Goal: Use online tool/utility: Utilize a website feature to perform a specific function

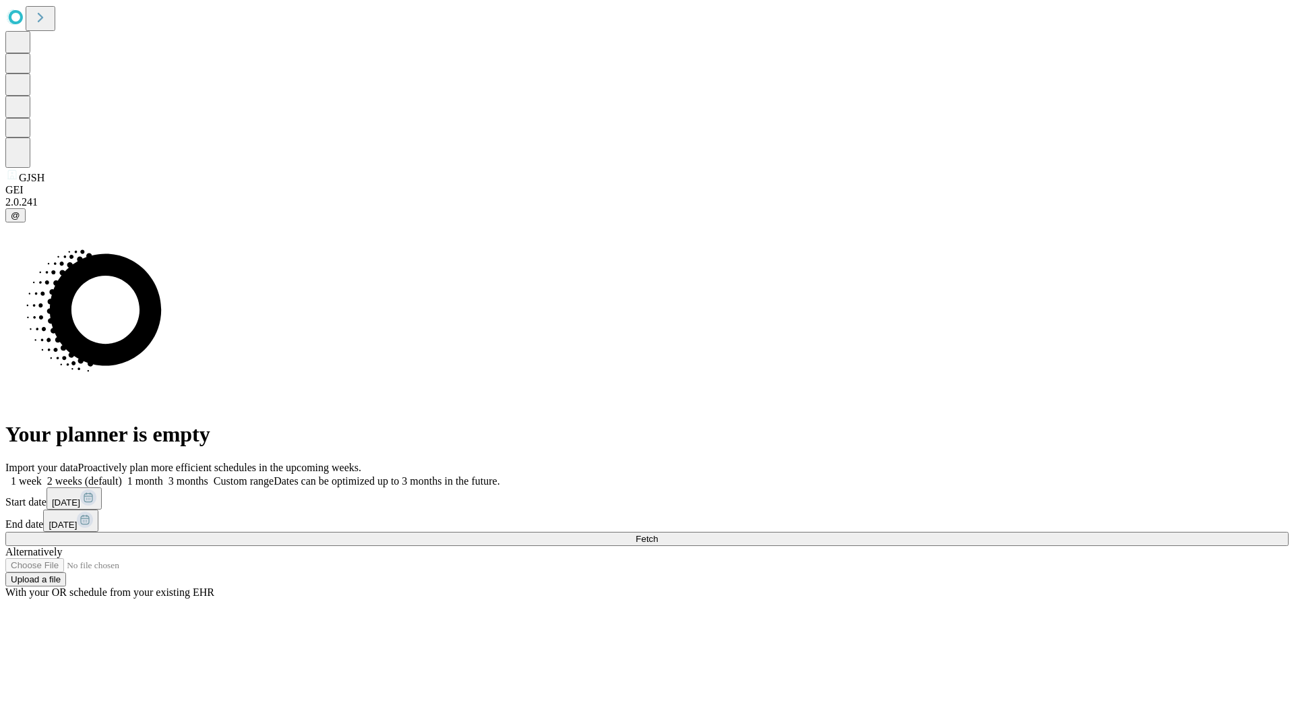
click at [658, 534] on span "Fetch" at bounding box center [647, 539] width 22 height 10
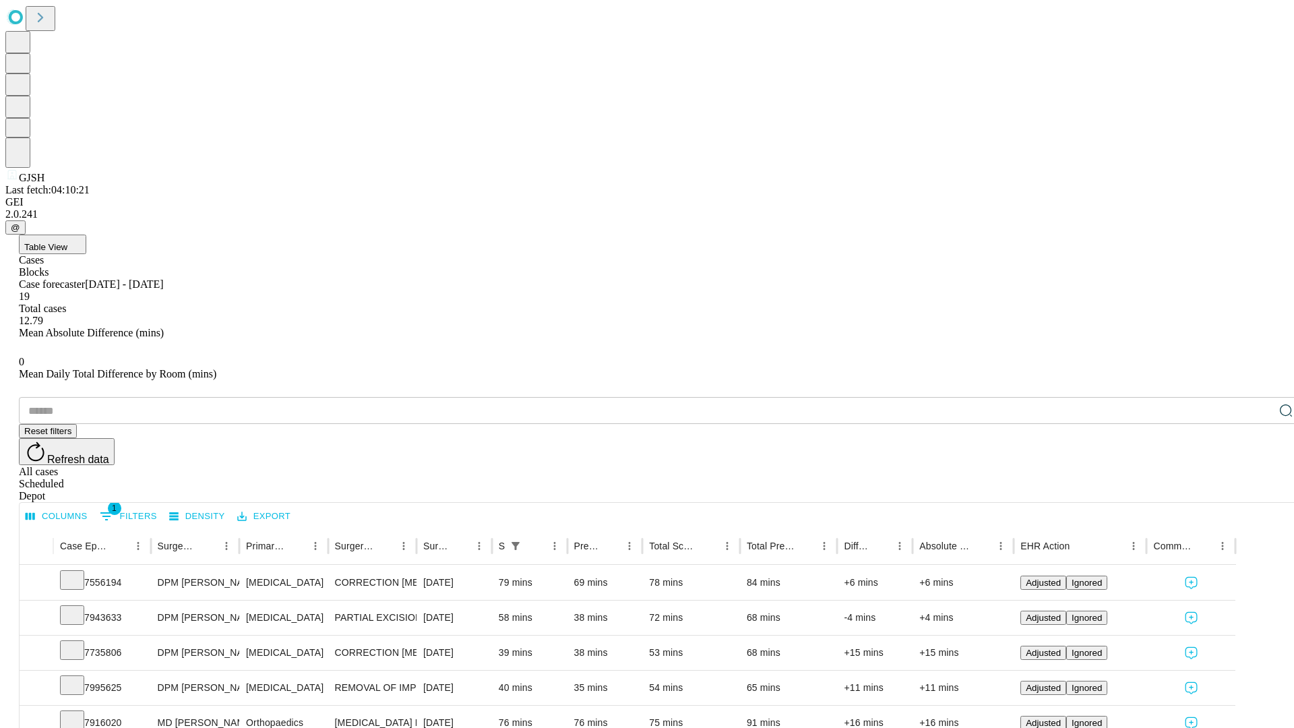
click at [67, 242] on span "Table View" at bounding box center [45, 247] width 43 height 10
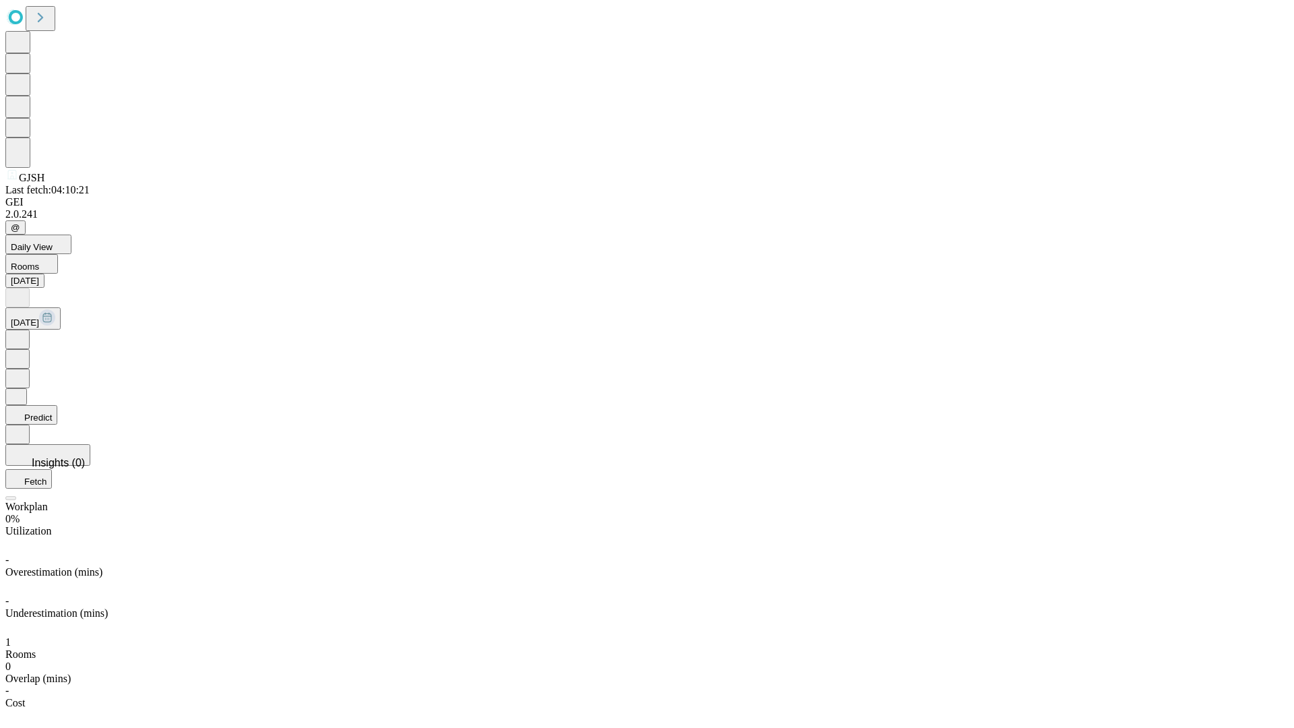
click at [57, 405] on button "Predict" at bounding box center [31, 415] width 52 height 20
